Goal: Navigation & Orientation: Find specific page/section

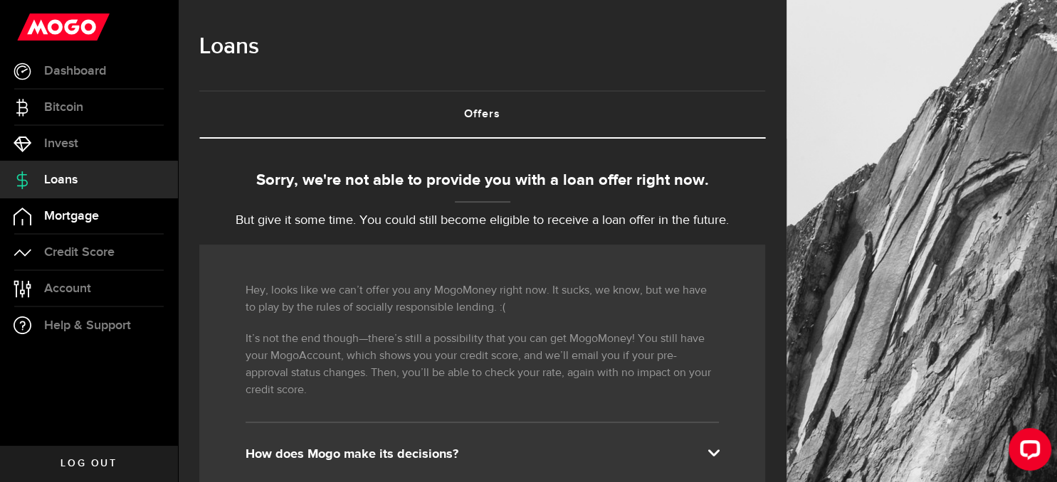
click at [79, 213] on span "Mortgage" at bounding box center [71, 216] width 55 height 13
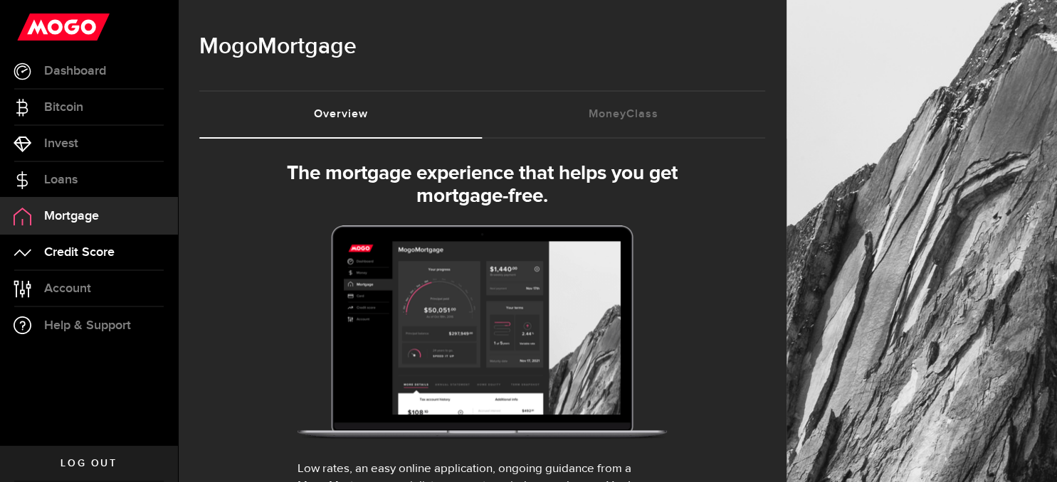
select select "3knYdhfXw4iYoq2m0WGQES"
click at [83, 249] on span "Credit Score" at bounding box center [79, 252] width 70 height 13
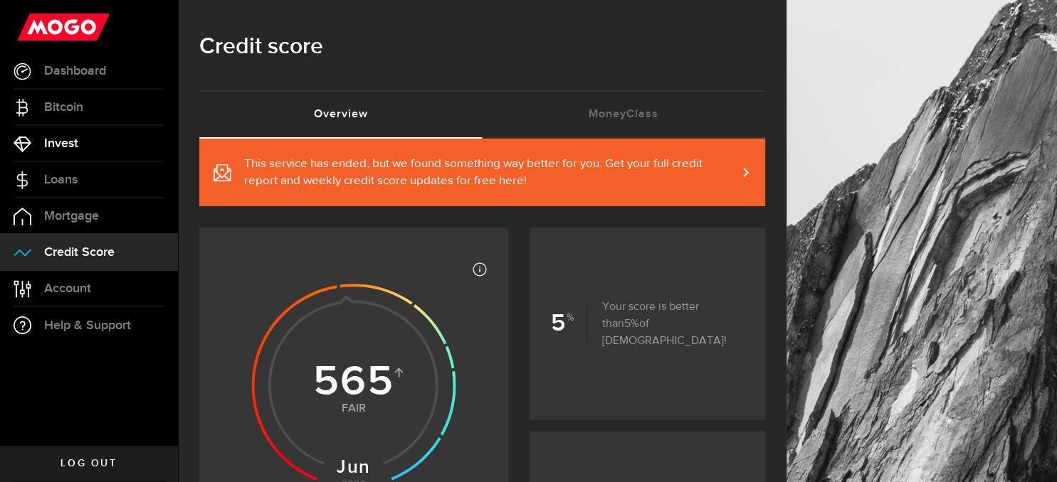
click at [66, 150] on span "Invest" at bounding box center [61, 143] width 34 height 13
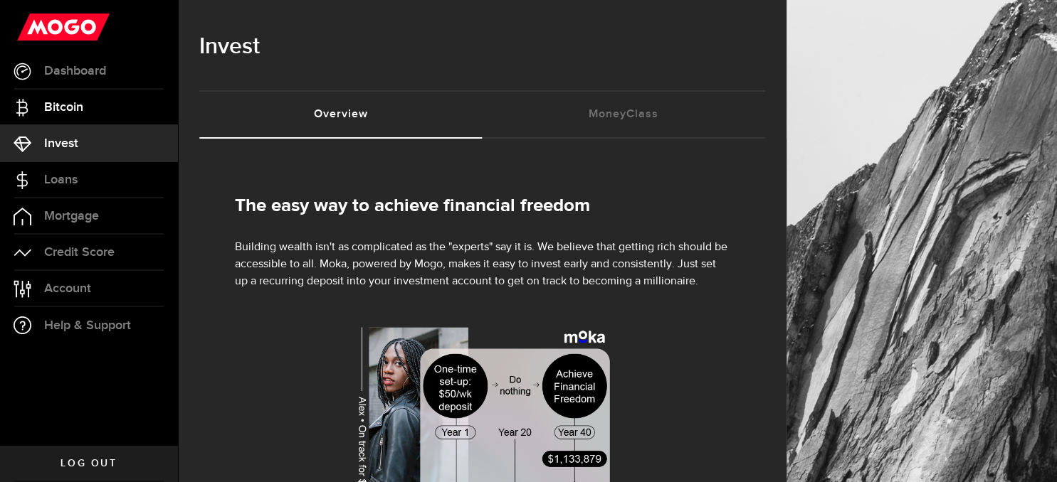
click at [58, 101] on span "Bitcoin" at bounding box center [63, 107] width 39 height 13
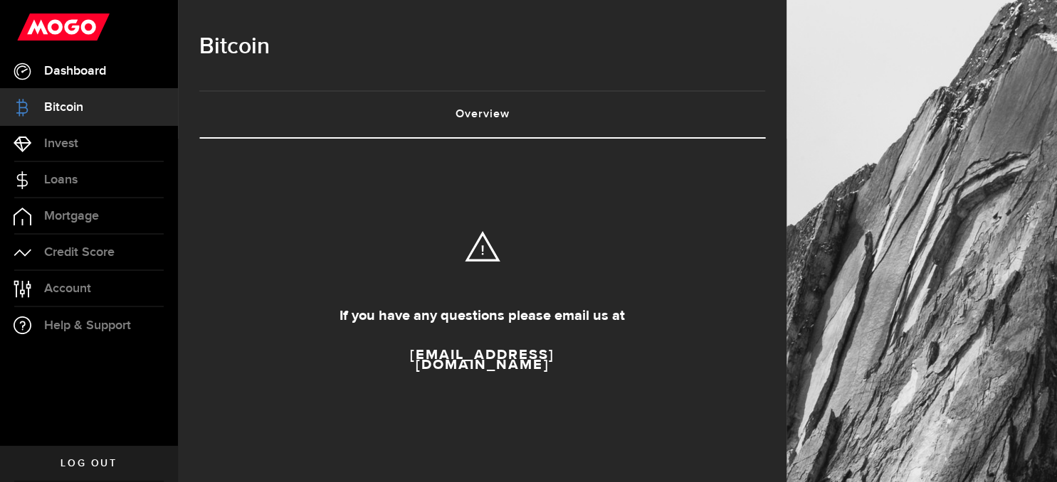
click at [69, 63] on link "Dashboard" at bounding box center [89, 71] width 178 height 36
